Goal: Entertainment & Leisure: Consume media (video, audio)

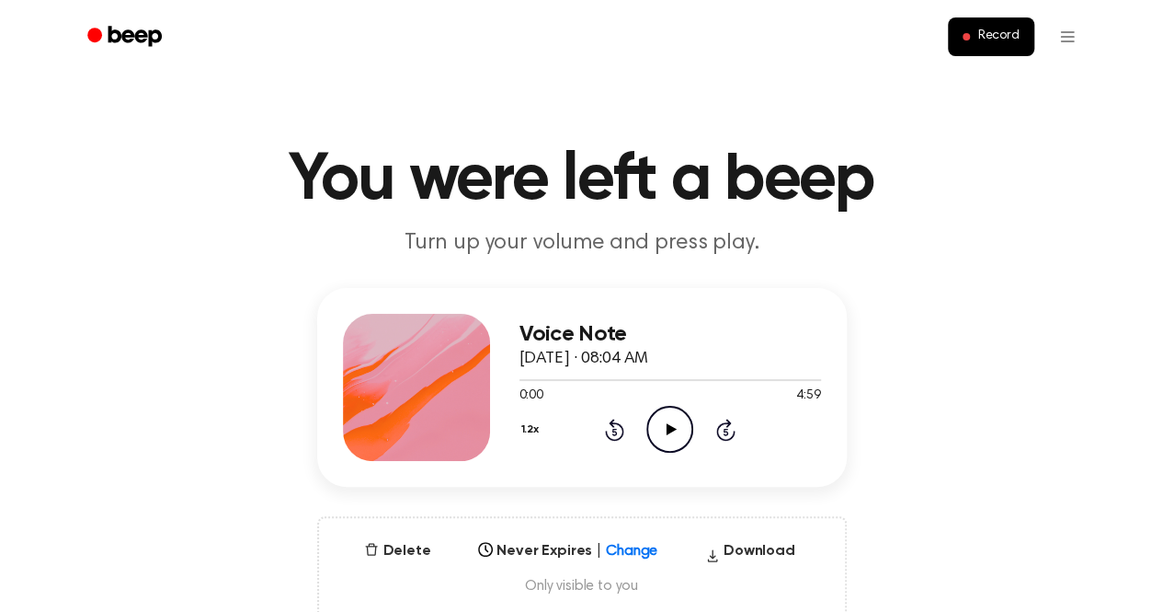
click at [657, 433] on icon "Play Audio" at bounding box center [669, 429] width 47 height 47
click at [657, 433] on icon "Pause Audio" at bounding box center [669, 429] width 47 height 47
click at [657, 433] on icon "Play Audio" at bounding box center [669, 429] width 47 height 47
click at [657, 433] on icon "Pause Audio" at bounding box center [669, 429] width 47 height 47
click at [654, 429] on icon "Play Audio" at bounding box center [669, 429] width 47 height 47
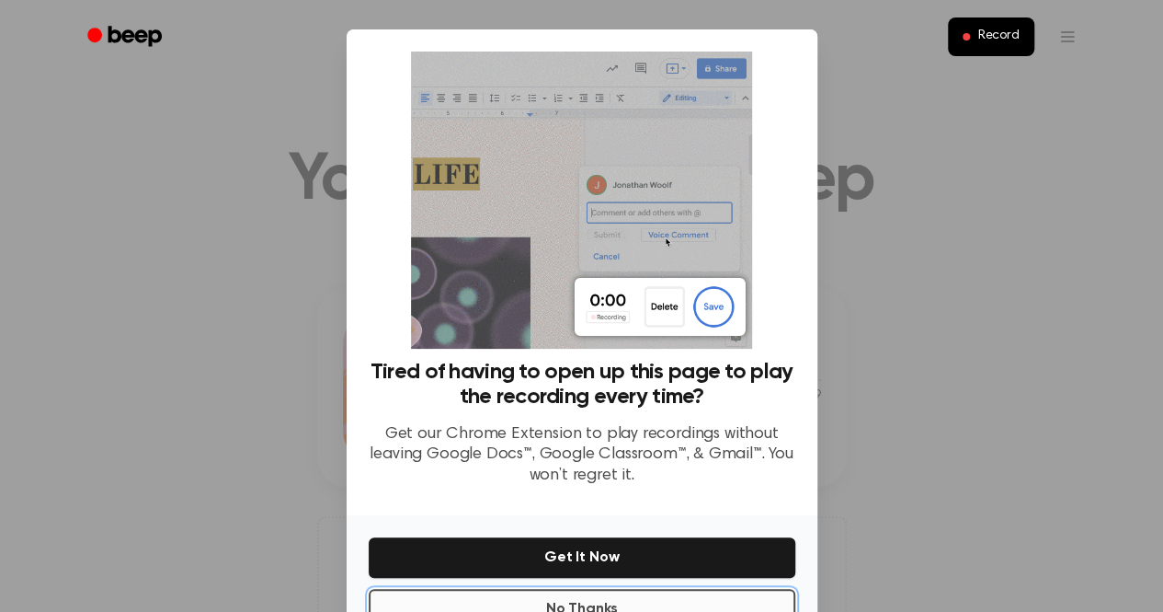
click at [578, 600] on button "No Thanks" at bounding box center [582, 609] width 427 height 40
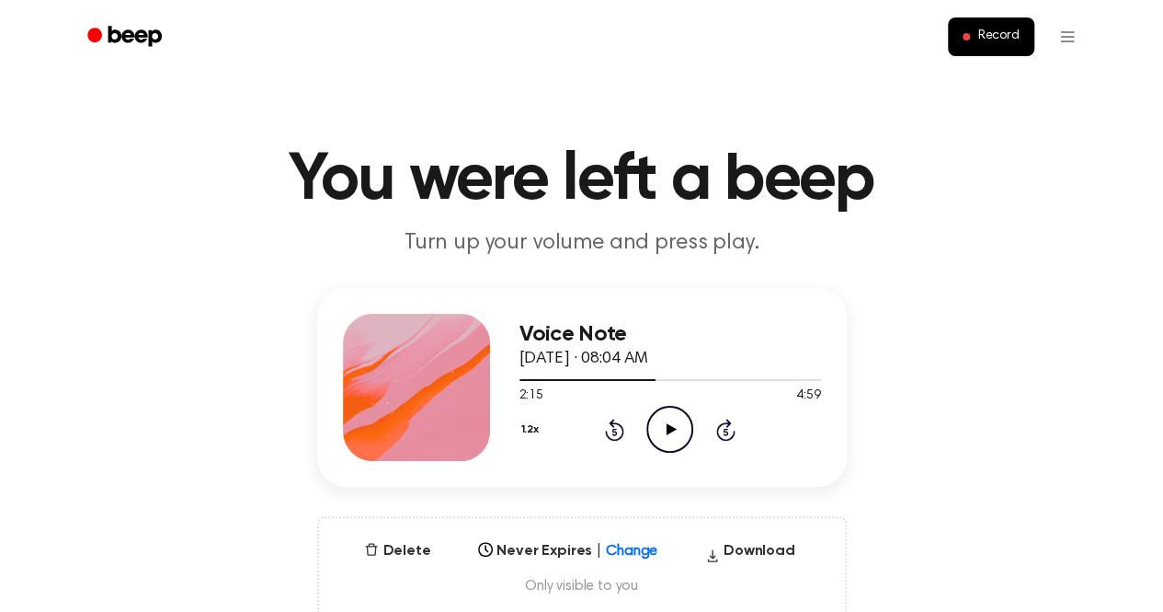
click at [679, 420] on icon "Play Audio" at bounding box center [669, 429] width 47 height 47
click at [679, 420] on icon "Pause Audio" at bounding box center [669, 429] width 47 height 47
click at [679, 420] on icon "Play Audio" at bounding box center [669, 429] width 47 height 47
click at [760, 74] on main "You were left a beep Turn up your volume and press play. Voice Note [DATE] · 08…" at bounding box center [581, 590] width 1163 height 1180
click at [678, 406] on icon "Play Audio" at bounding box center [669, 429] width 47 height 47
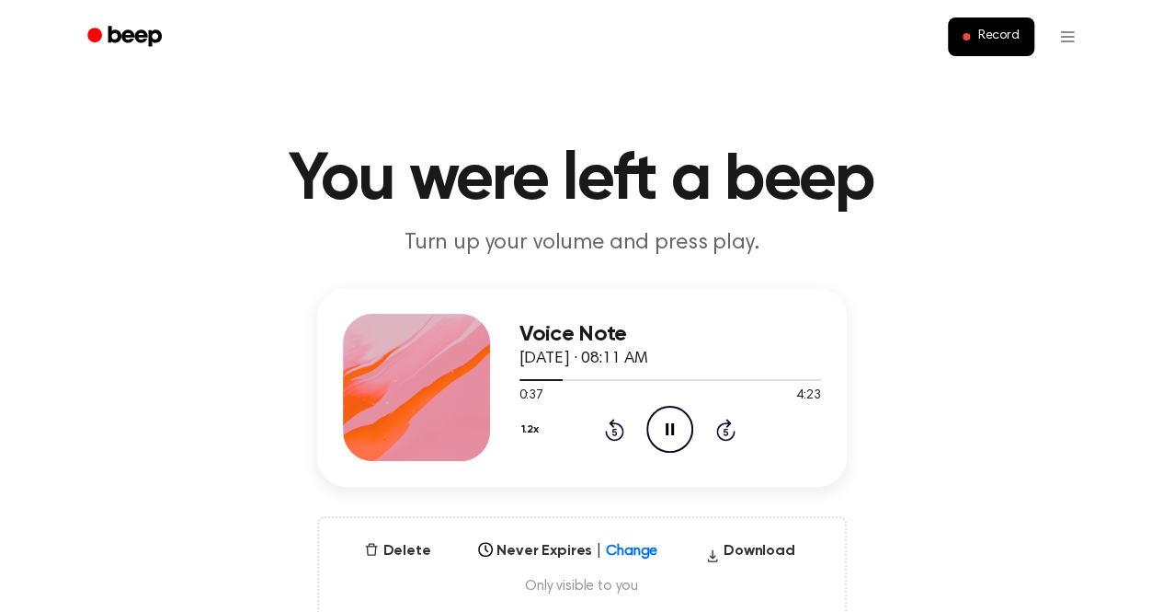
click at [678, 406] on icon "Pause Audio" at bounding box center [669, 429] width 47 height 47
click at [678, 406] on icon "Play Audio" at bounding box center [669, 429] width 47 height 47
click at [671, 424] on icon at bounding box center [670, 429] width 8 height 12
click at [671, 424] on icon "Play Audio" at bounding box center [669, 429] width 47 height 47
click at [661, 421] on icon "Play Audio" at bounding box center [669, 429] width 47 height 47
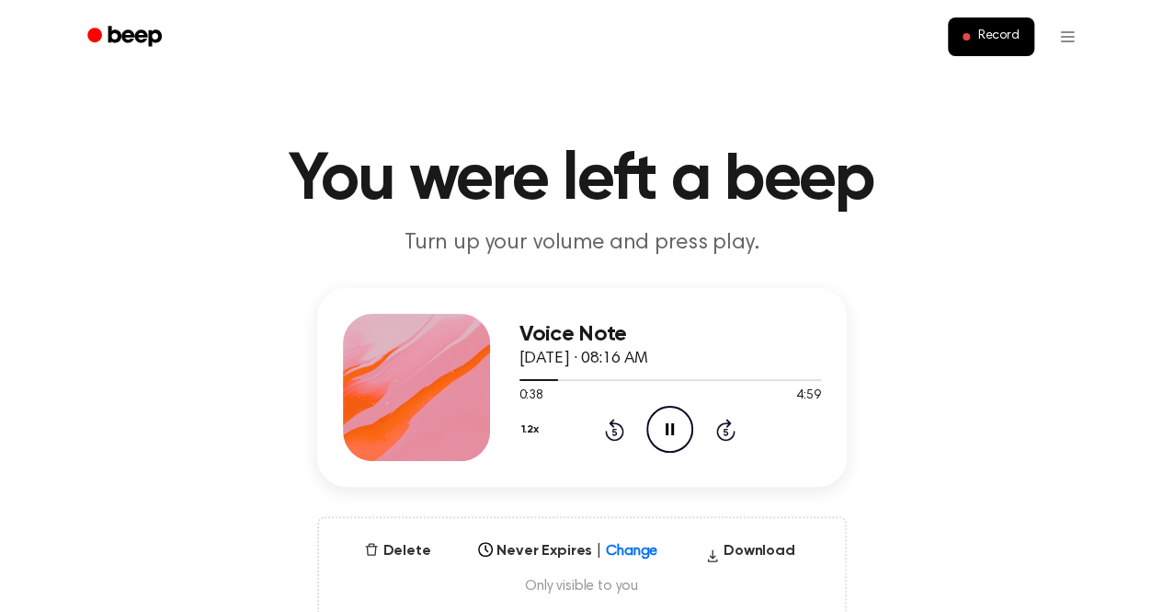
click at [661, 421] on icon "Pause Audio" at bounding box center [669, 429] width 47 height 47
click at [661, 421] on icon "Play Audio" at bounding box center [669, 429] width 47 height 47
click at [651, 422] on icon "Play Audio" at bounding box center [669, 429] width 47 height 47
